Goal: Navigation & Orientation: Find specific page/section

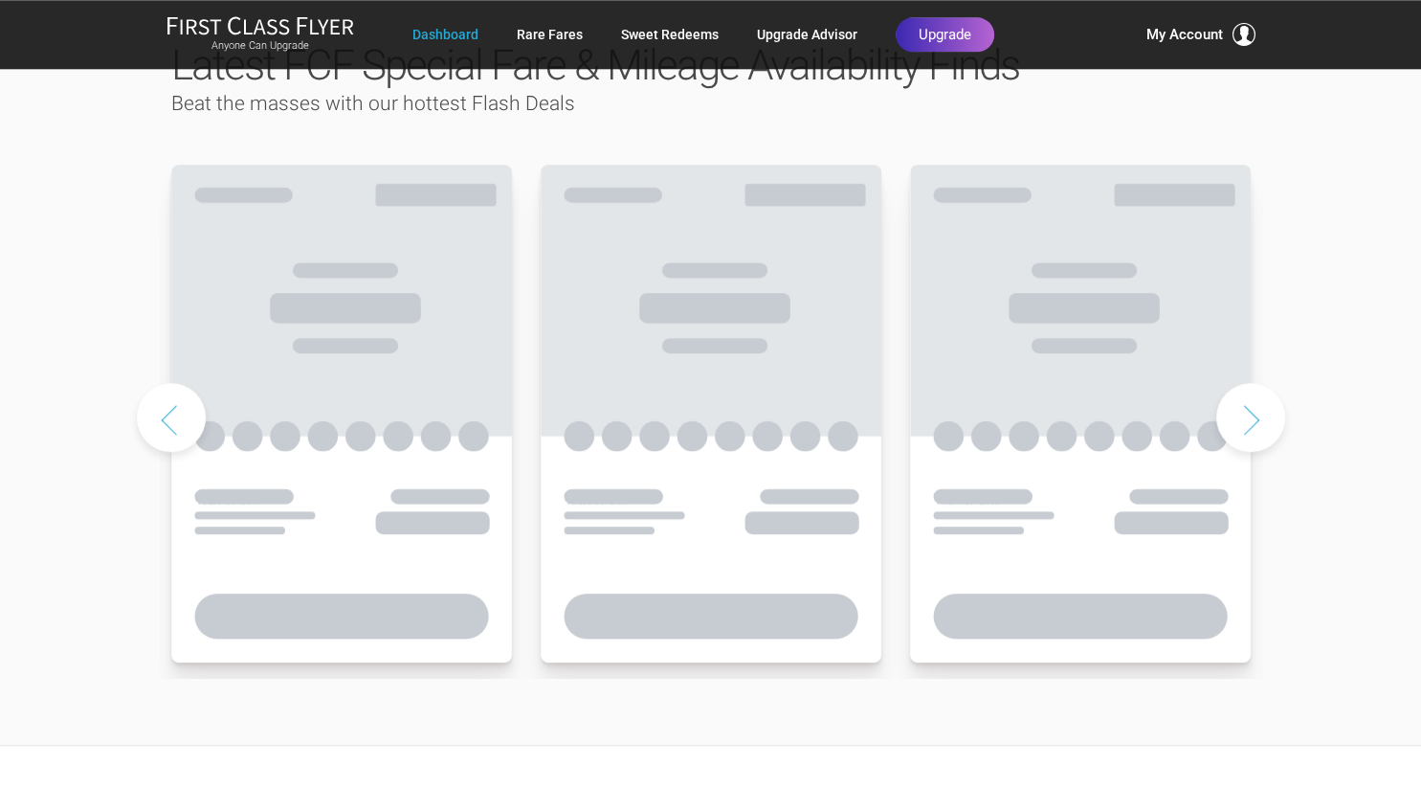
scroll to position [1011, 0]
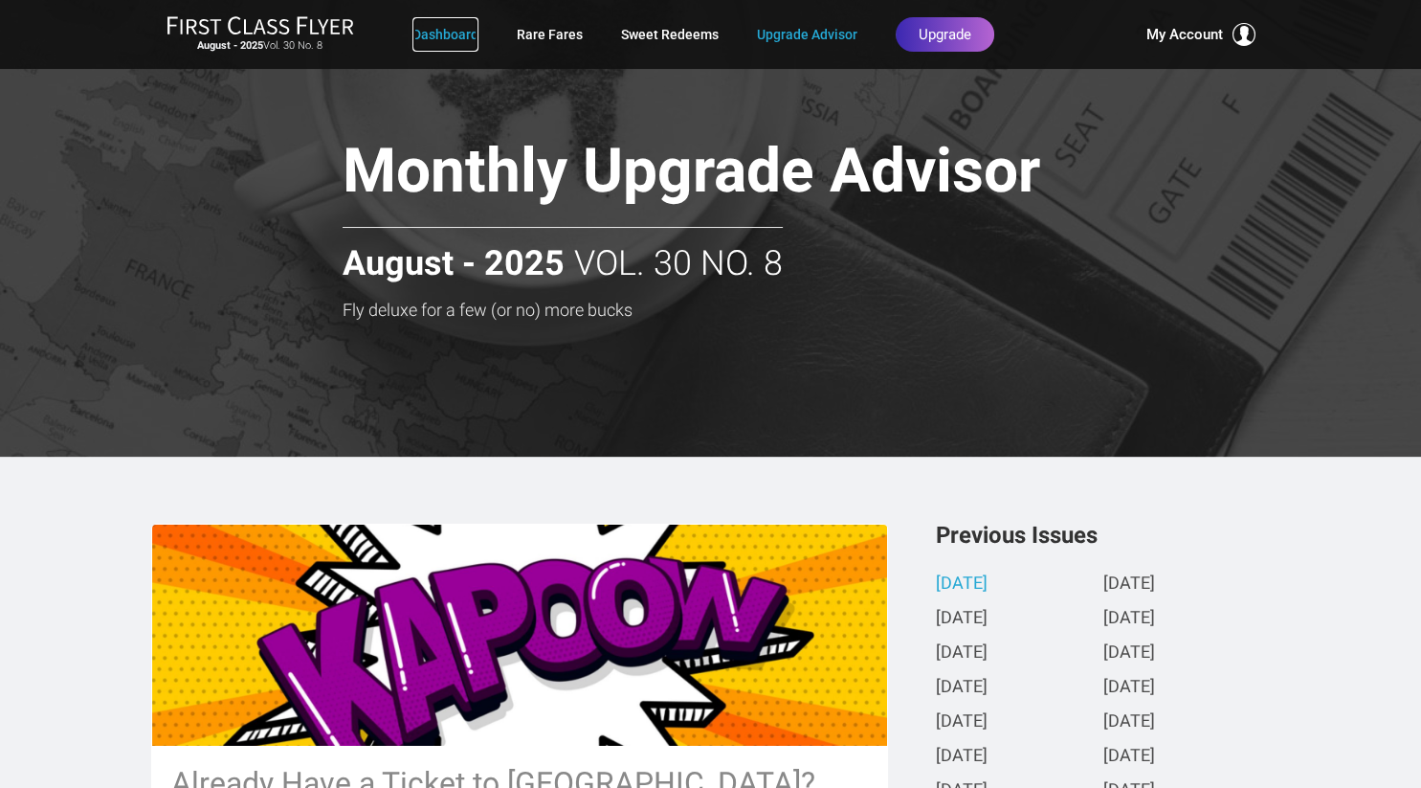
click at [432, 37] on link "Dashboard" at bounding box center [445, 34] width 66 height 34
click at [434, 26] on link "Dashboard" at bounding box center [445, 34] width 66 height 34
click at [451, 27] on link "Dashboard" at bounding box center [445, 34] width 66 height 34
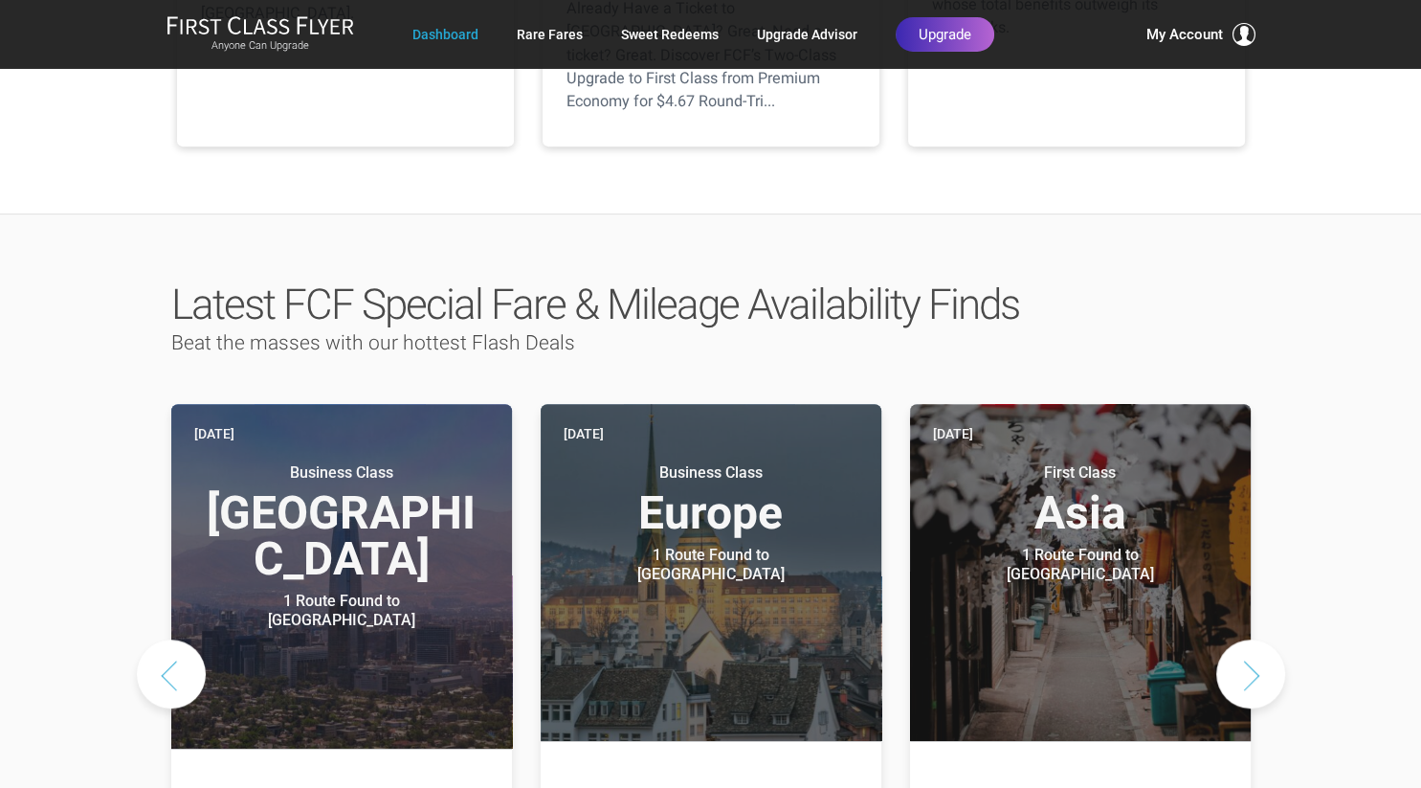
scroll to position [909, 0]
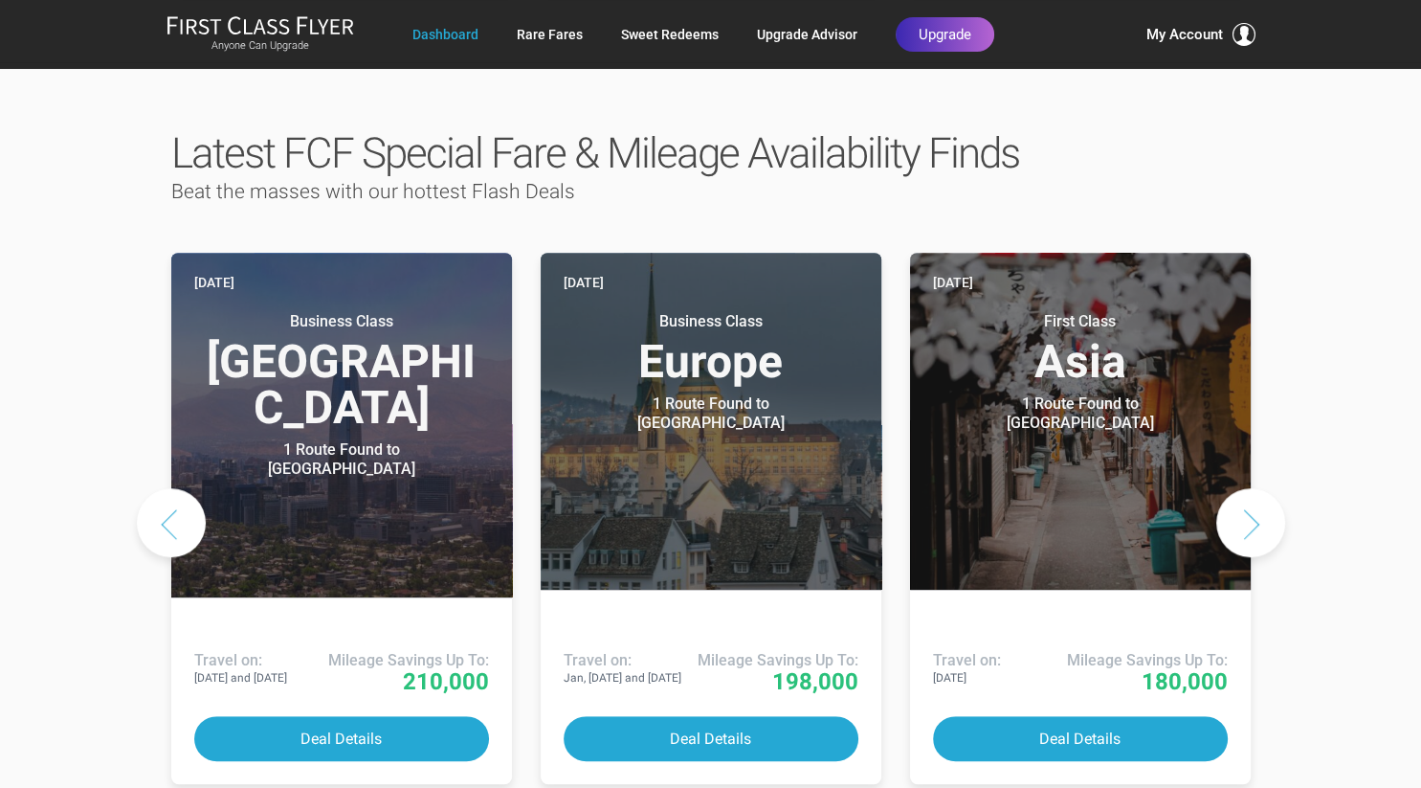
click at [1262, 488] on button "Next slide" at bounding box center [1250, 522] width 69 height 69
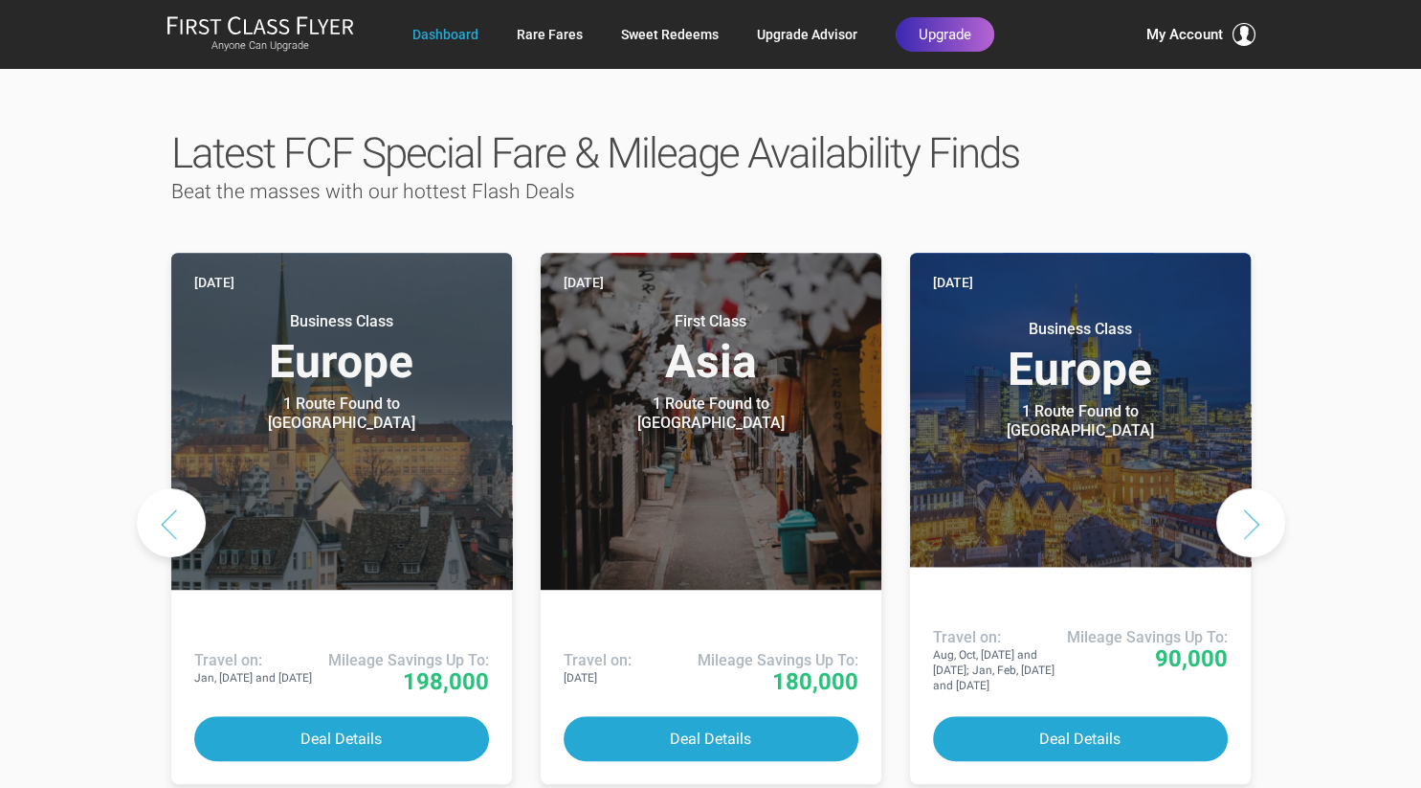
click at [1263, 488] on button "Next slide" at bounding box center [1250, 522] width 69 height 69
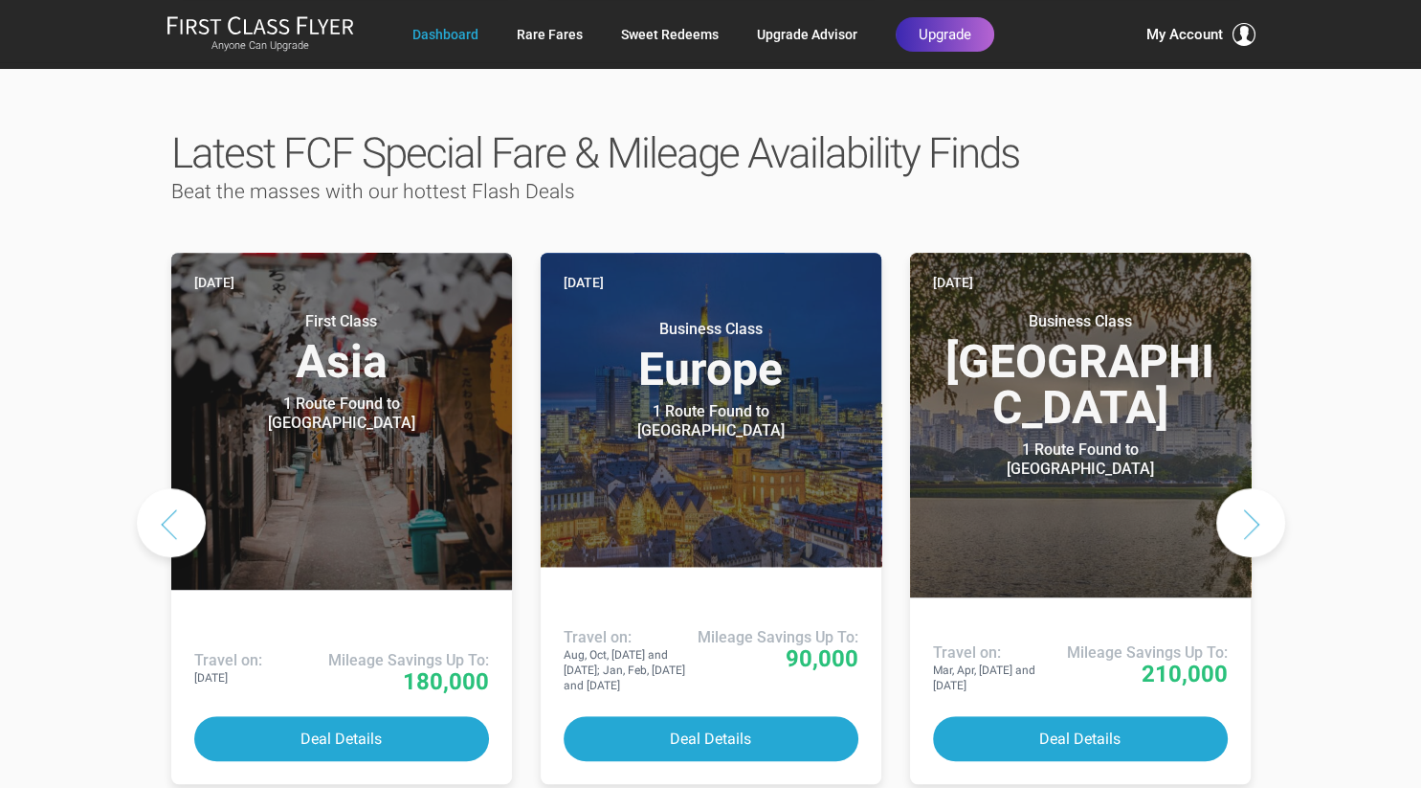
click at [1263, 488] on button "Next slide" at bounding box center [1250, 522] width 69 height 69
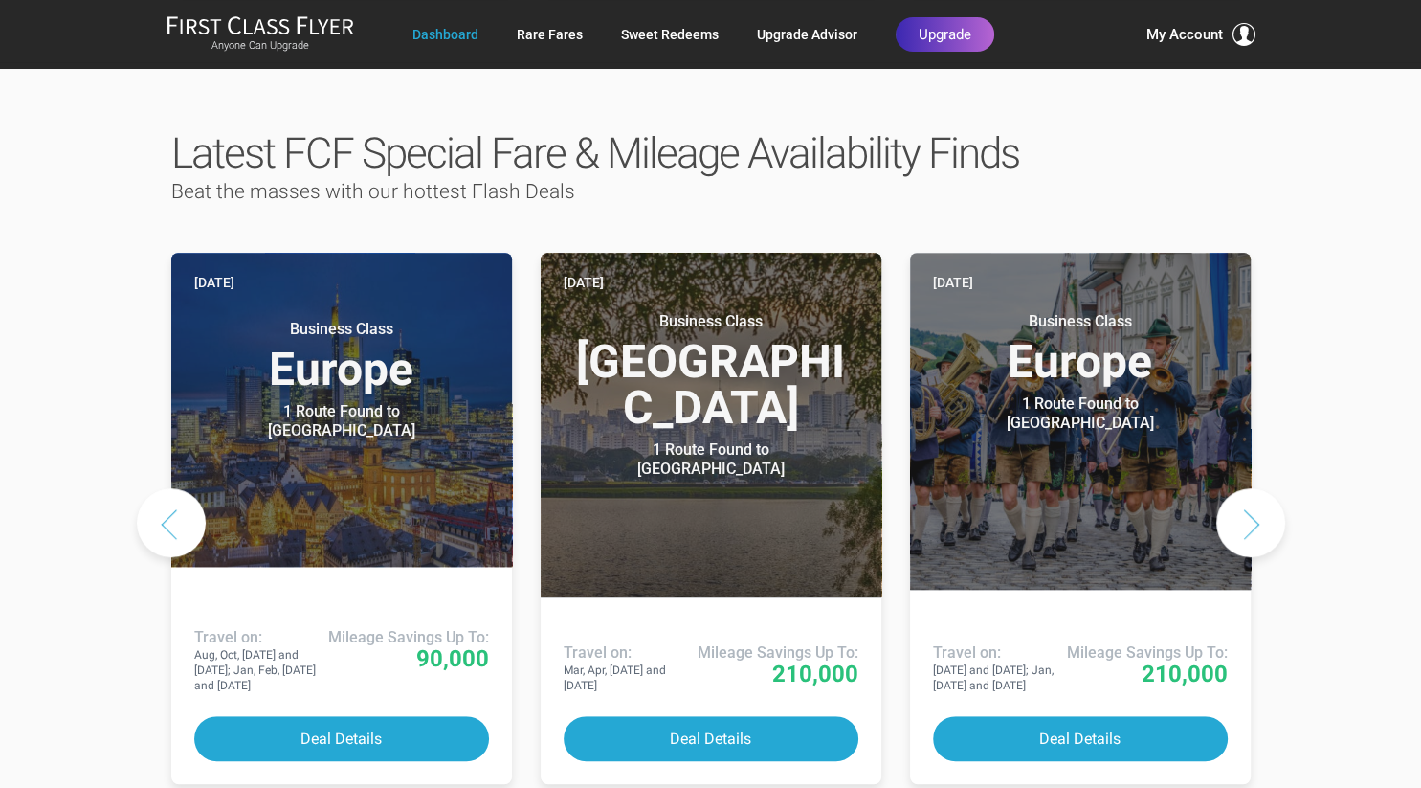
click at [1263, 488] on button "Next slide" at bounding box center [1250, 522] width 69 height 69
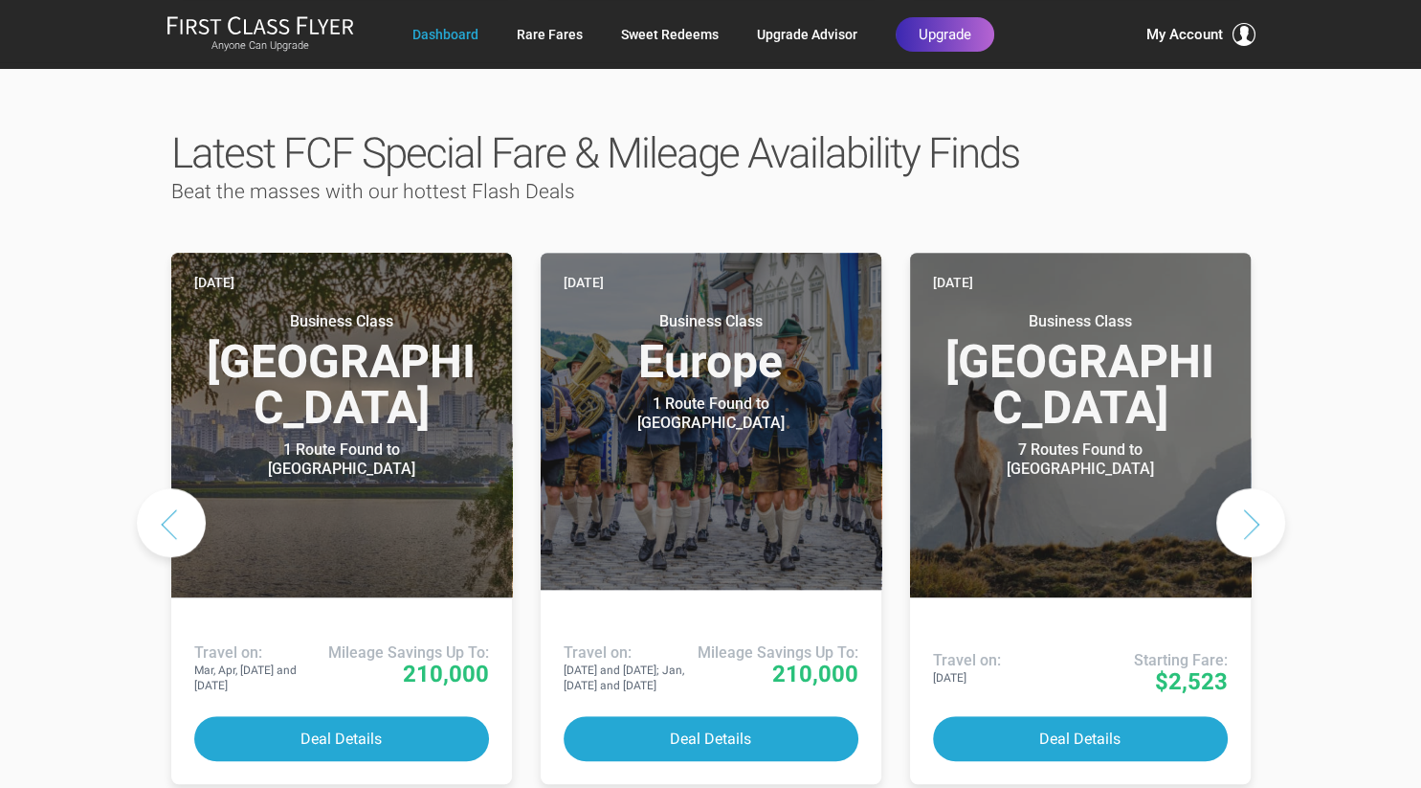
click at [1263, 488] on button "Next slide" at bounding box center [1250, 522] width 69 height 69
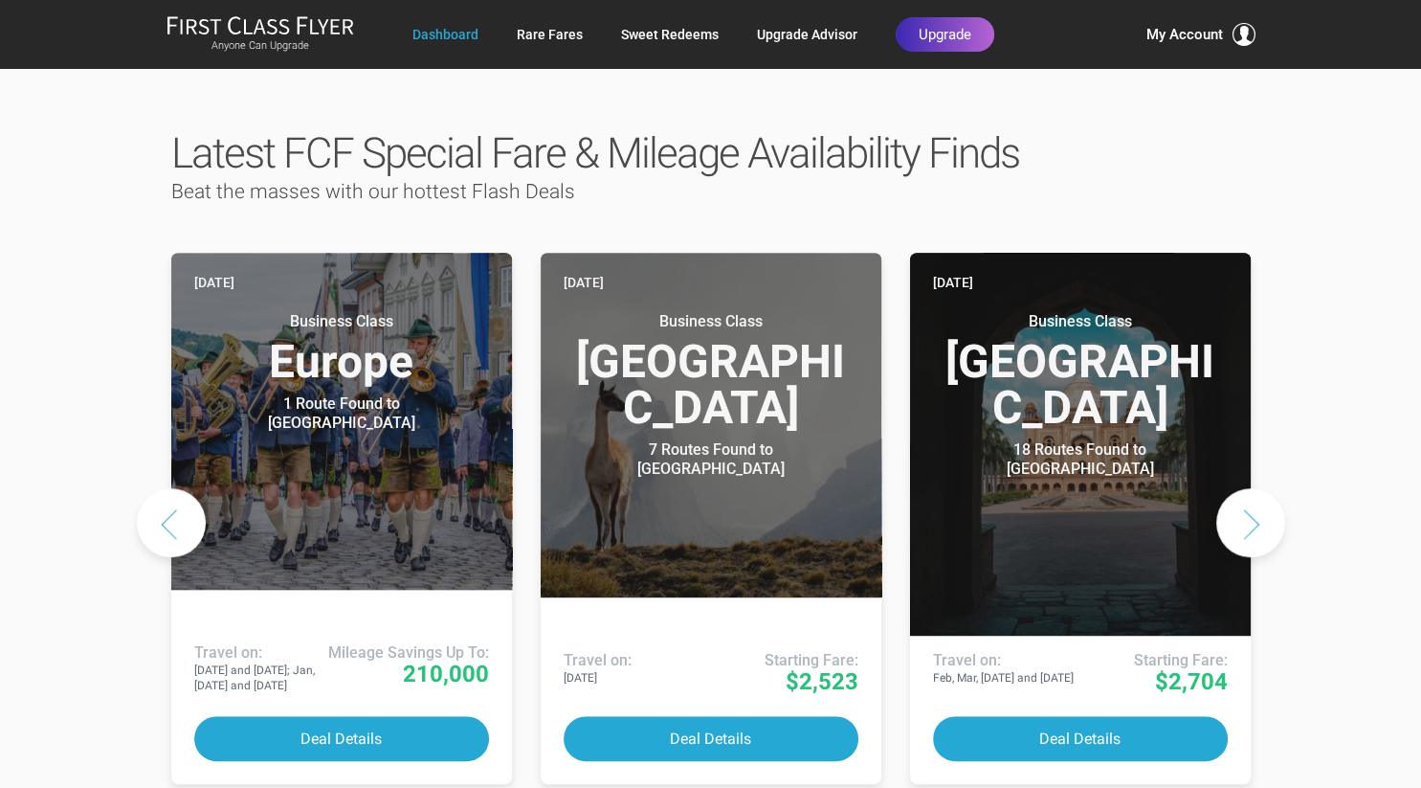
click at [1263, 488] on button "Next slide" at bounding box center [1250, 522] width 69 height 69
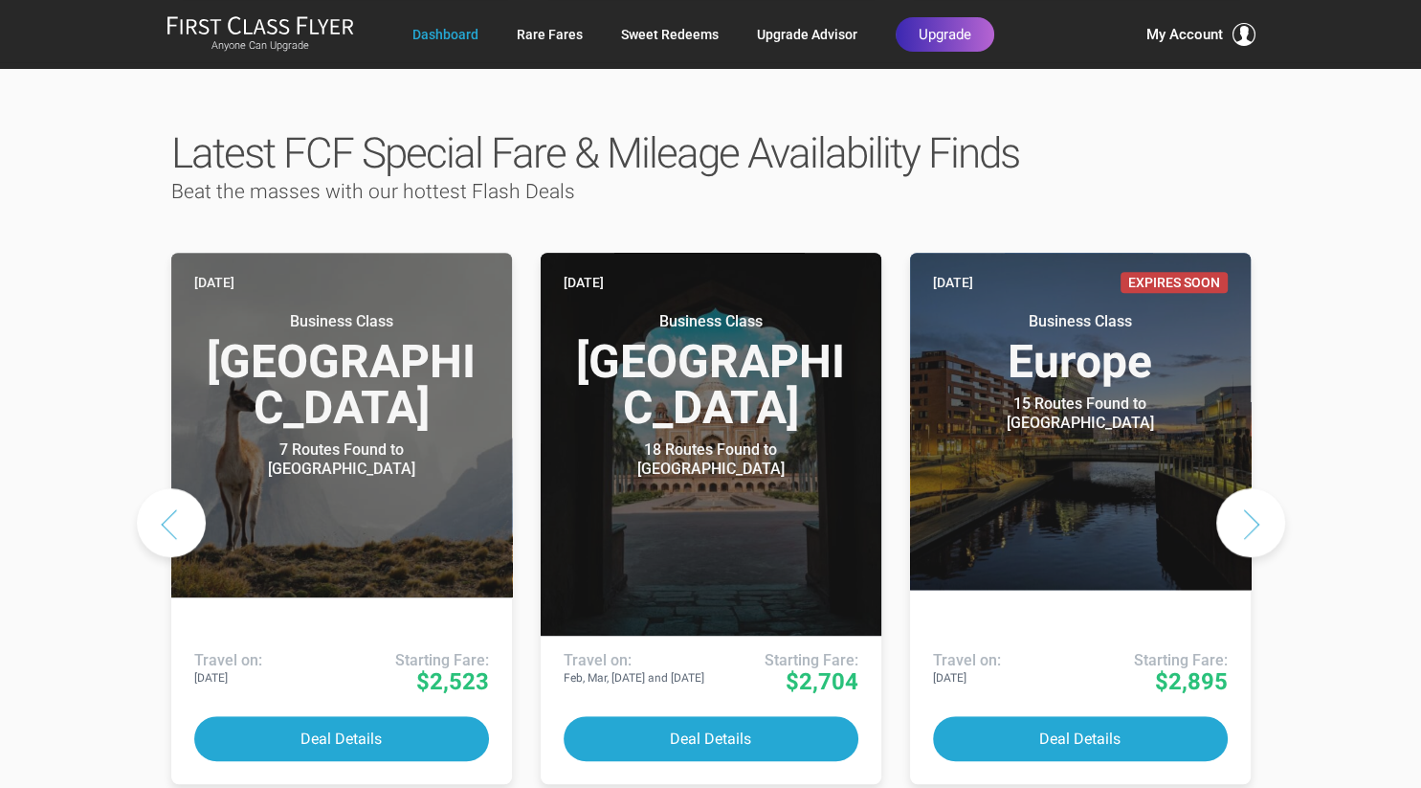
click at [1263, 488] on button "Next slide" at bounding box center [1250, 522] width 69 height 69
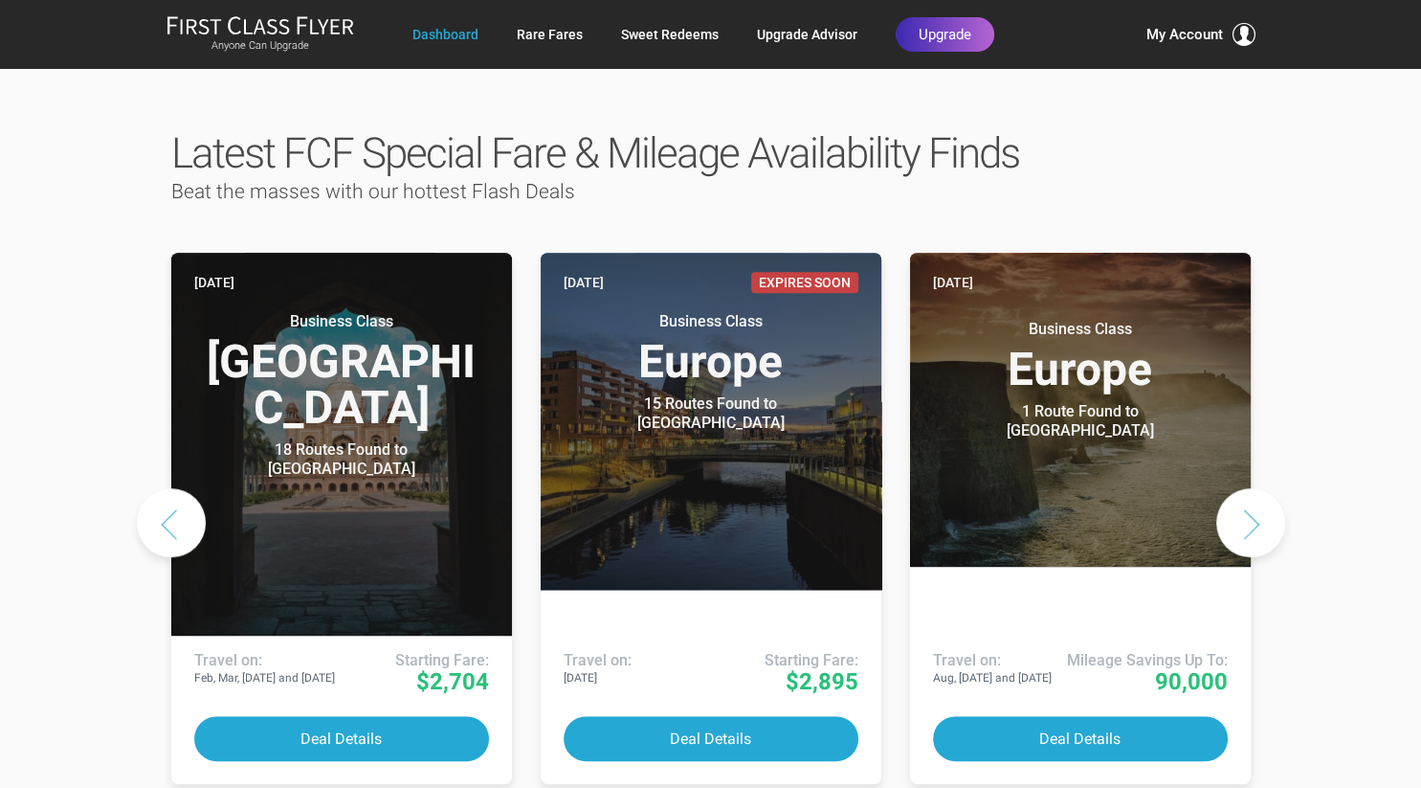
click at [1263, 488] on button "Next slide" at bounding box center [1250, 522] width 69 height 69
